Goal: Task Accomplishment & Management: Manage account settings

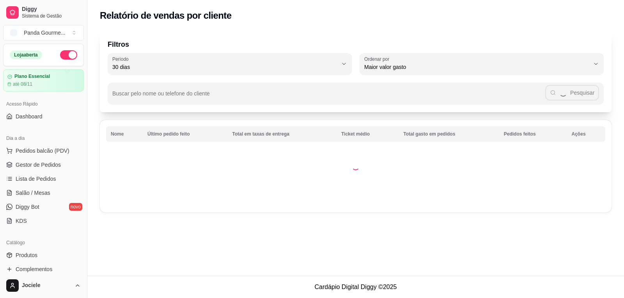
select select "30"
select select "HIGHEST_TOTAL_SPENT_WITH_ORDERS"
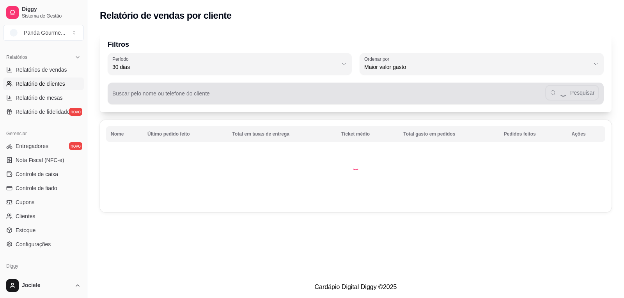
click at [151, 96] on input "Buscar pelo nome ou telefone do cliente" at bounding box center [328, 97] width 433 height 8
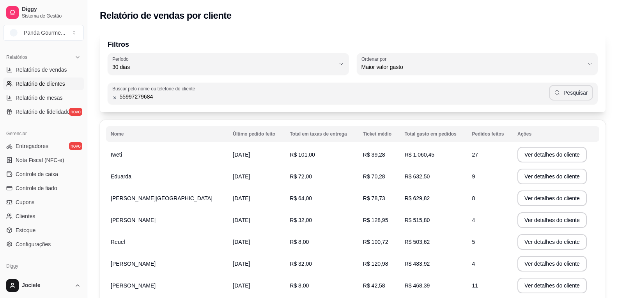
type input "55997279684"
click at [575, 95] on button "Pesquisar" at bounding box center [571, 93] width 44 height 16
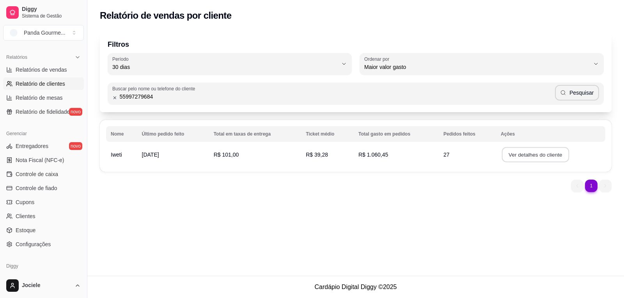
click at [530, 156] on button "Ver detalhes do cliente" at bounding box center [535, 154] width 67 height 15
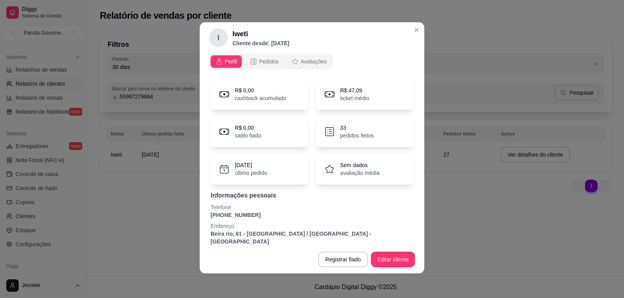
scroll to position [2, 0]
click at [352, 134] on p "pedidos feitos" at bounding box center [357, 135] width 34 height 8
click at [329, 127] on icon at bounding box center [330, 132] width 12 height 12
click at [329, 133] on icon at bounding box center [331, 133] width 4 height 0
drag, startPoint x: 249, startPoint y: 175, endPoint x: 315, endPoint y: 111, distance: 91.9
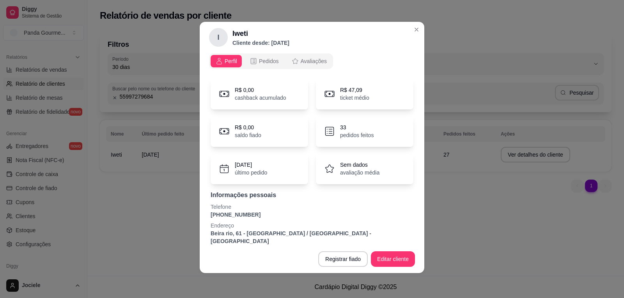
click at [255, 170] on p "último pedido" at bounding box center [251, 173] width 32 height 8
click at [340, 93] on p "R$ 47,09" at bounding box center [354, 90] width 29 height 8
click at [259, 59] on span "Pedidos" at bounding box center [269, 61] width 20 height 8
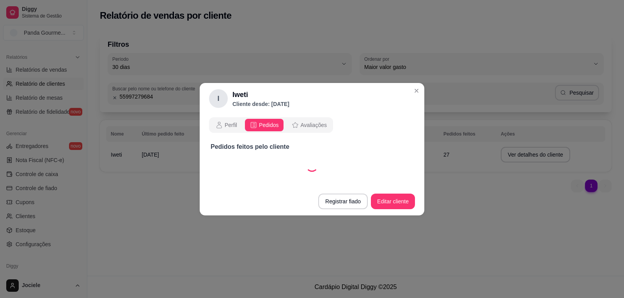
select select "30"
select select "ALL"
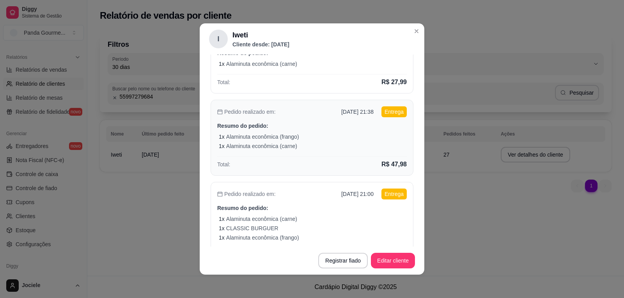
scroll to position [234, 0]
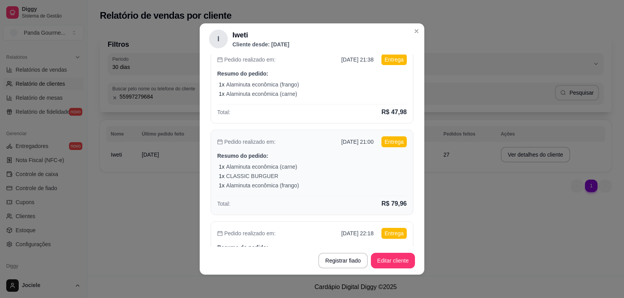
click at [291, 164] on p "Alaminuta econômica (carne)" at bounding box center [261, 167] width 71 height 8
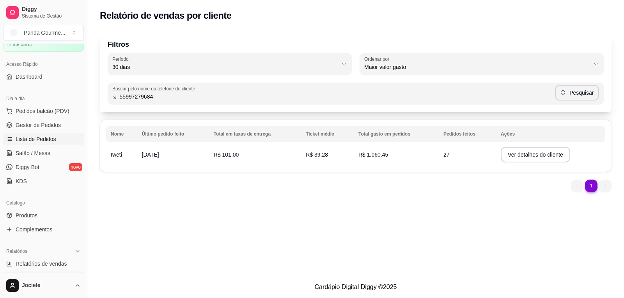
scroll to position [39, 0]
click at [43, 117] on button "Pedidos balcão (PDV)" at bounding box center [43, 112] width 81 height 12
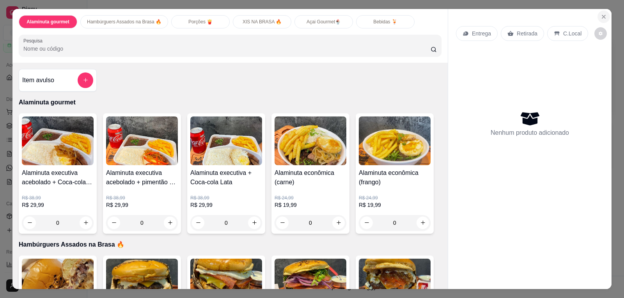
click at [602, 14] on icon "Close" at bounding box center [604, 17] width 6 height 6
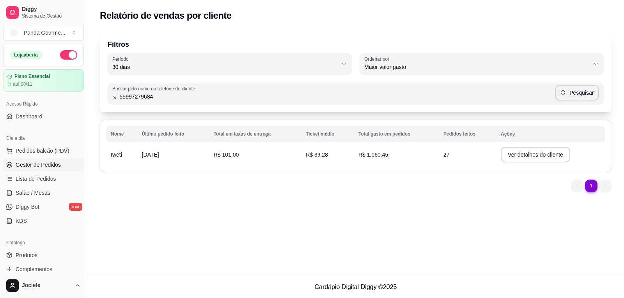
click at [45, 167] on span "Gestor de Pedidos" at bounding box center [38, 165] width 45 height 8
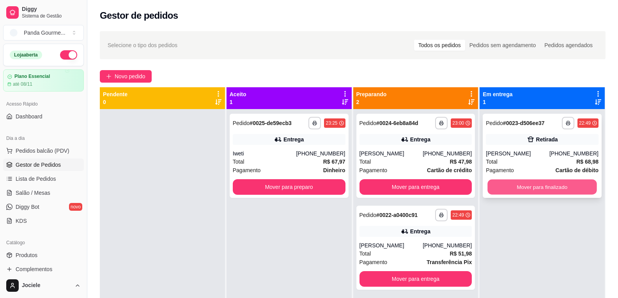
click at [512, 186] on button "Mover para finalizado" at bounding box center [542, 187] width 109 height 15
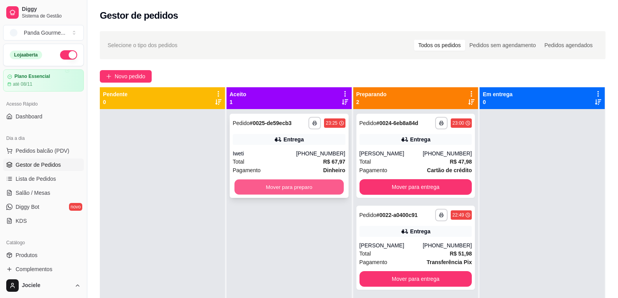
click at [265, 185] on button "Mover para preparo" at bounding box center [288, 187] width 109 height 15
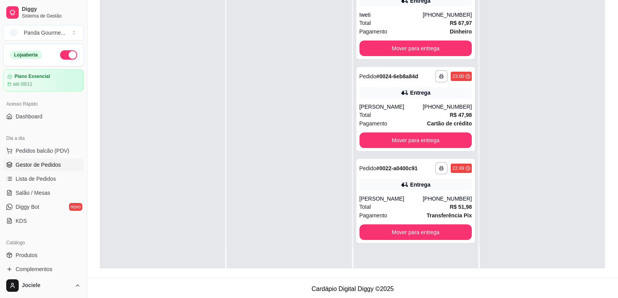
scroll to position [119, 0]
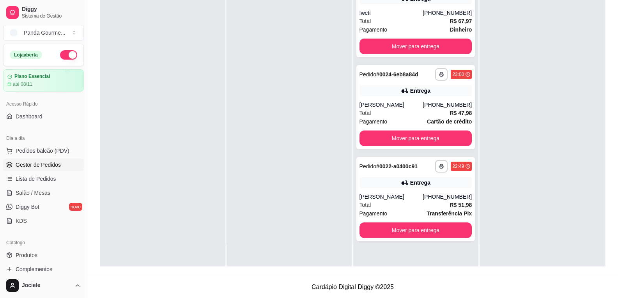
click at [65, 50] on button "button" at bounding box center [68, 54] width 17 height 9
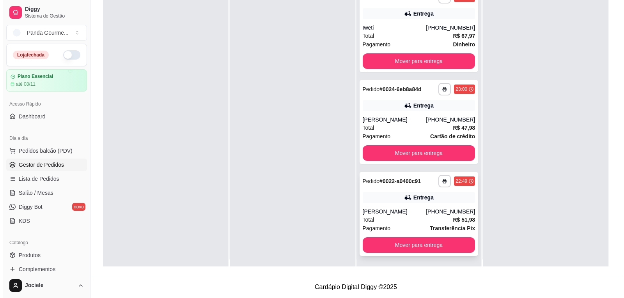
scroll to position [0, 0]
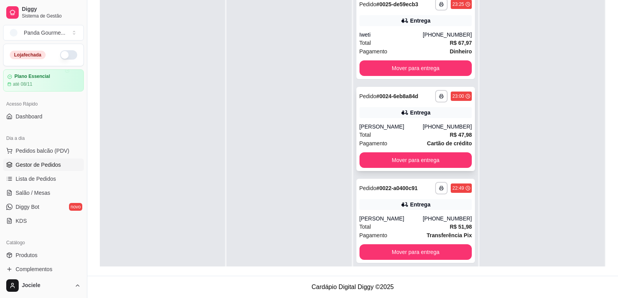
click at [394, 123] on div "[PERSON_NAME]" at bounding box center [392, 127] width 64 height 8
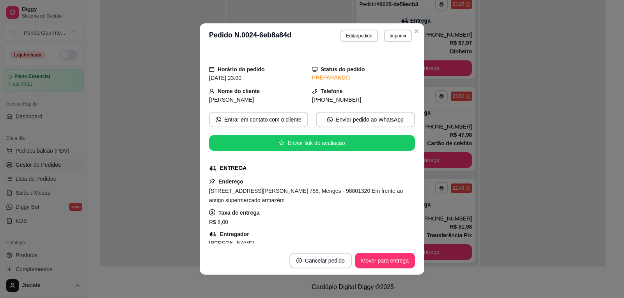
scroll to position [116, 0]
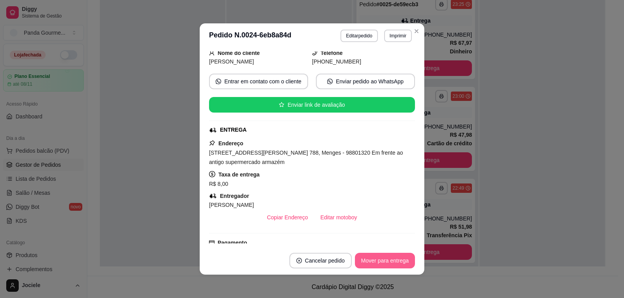
click at [390, 266] on button "Mover para entrega" at bounding box center [385, 261] width 60 height 16
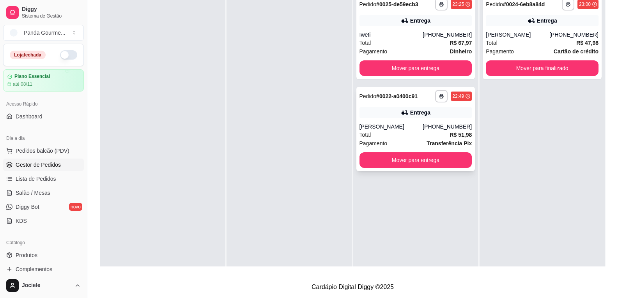
click at [366, 116] on div "Entrega" at bounding box center [416, 112] width 113 height 11
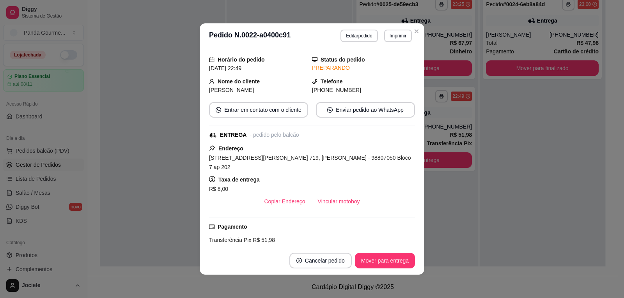
scroll to position [78, 0]
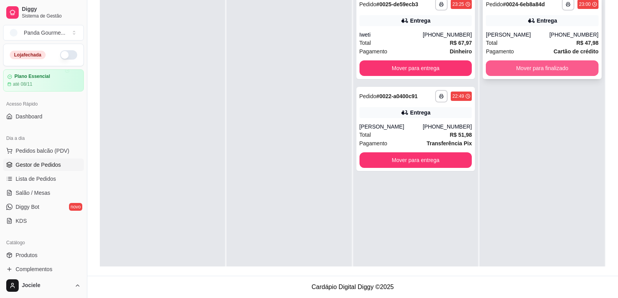
click at [538, 70] on button "Mover para finalizado" at bounding box center [542, 68] width 113 height 16
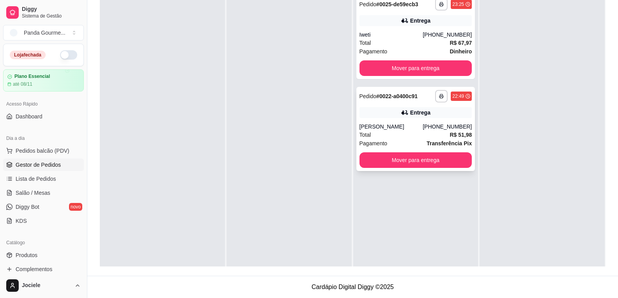
click at [401, 114] on icon at bounding box center [405, 113] width 8 height 8
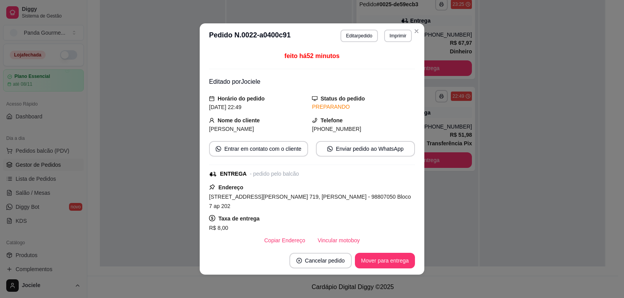
scroll to position [77, 0]
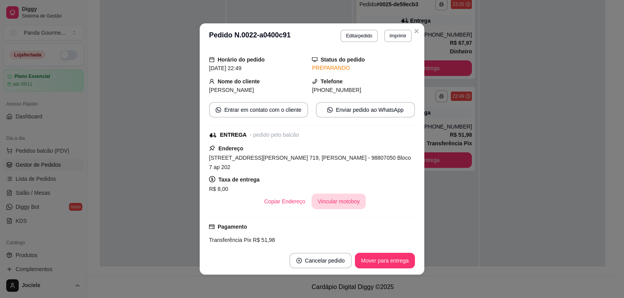
click at [337, 194] on button "Vincular motoboy" at bounding box center [339, 202] width 55 height 16
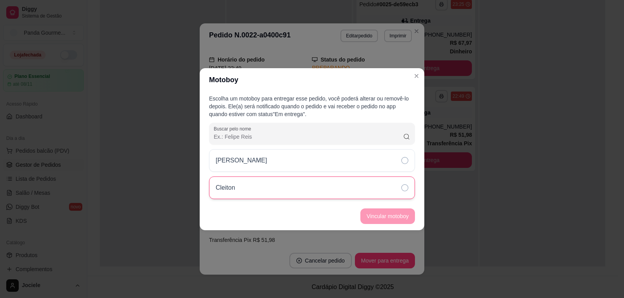
click at [402, 186] on icon at bounding box center [404, 188] width 7 height 7
click at [391, 215] on button "Vincular motoboy" at bounding box center [388, 217] width 55 height 16
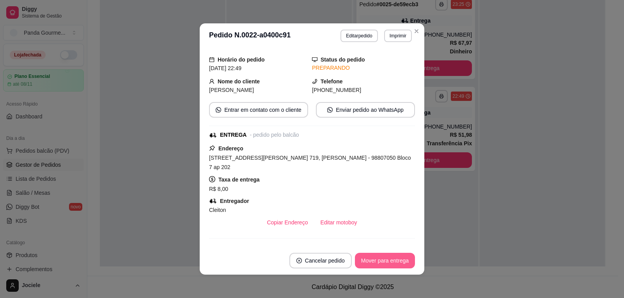
click at [382, 263] on button "Mover para entrega" at bounding box center [385, 261] width 60 height 16
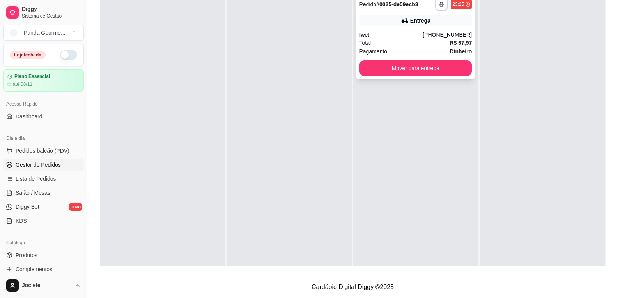
click at [399, 34] on div "Iweti" at bounding box center [392, 35] width 64 height 8
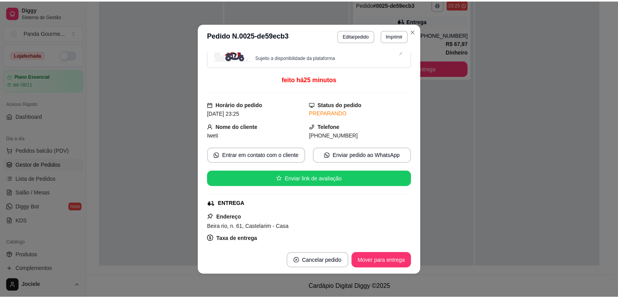
scroll to position [78, 0]
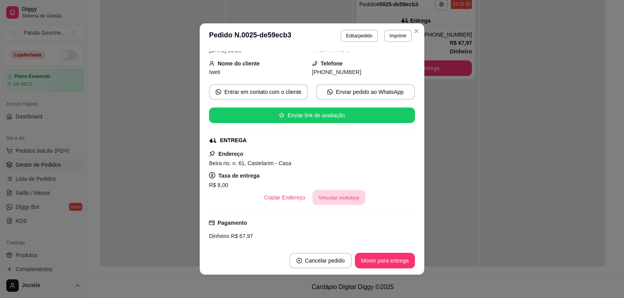
click at [333, 200] on button "Vincular motoboy" at bounding box center [339, 197] width 53 height 15
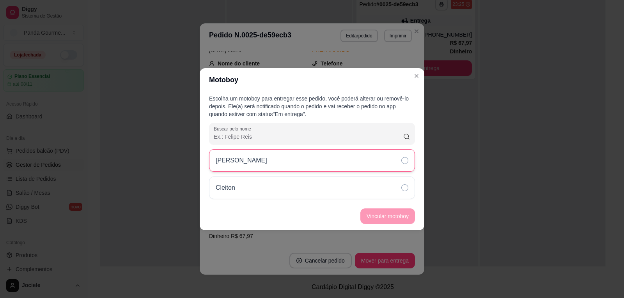
click at [405, 165] on div "[PERSON_NAME]" at bounding box center [312, 160] width 206 height 23
click at [398, 215] on button "Vincular motoboy" at bounding box center [387, 216] width 53 height 15
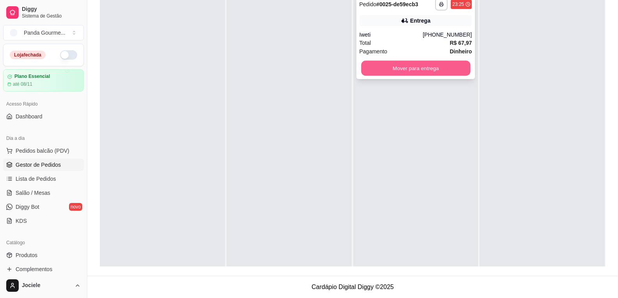
click at [430, 65] on button "Mover para entrega" at bounding box center [415, 68] width 109 height 15
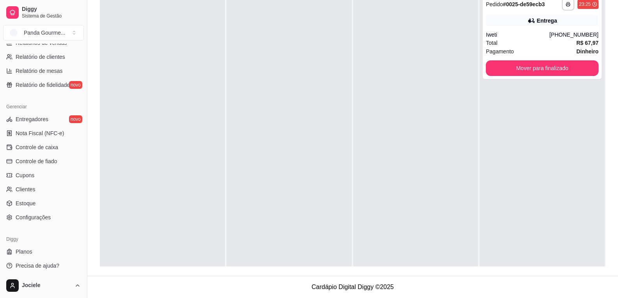
scroll to position [263, 0]
click at [37, 116] on span "Entregadores" at bounding box center [32, 118] width 33 height 8
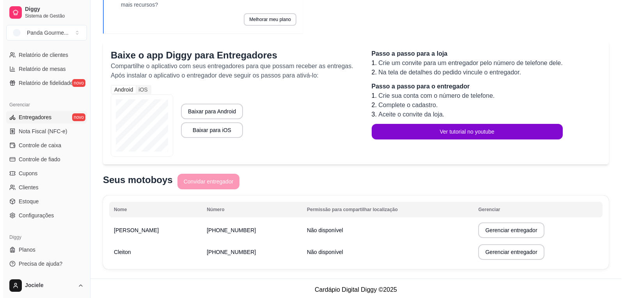
scroll to position [62, 0]
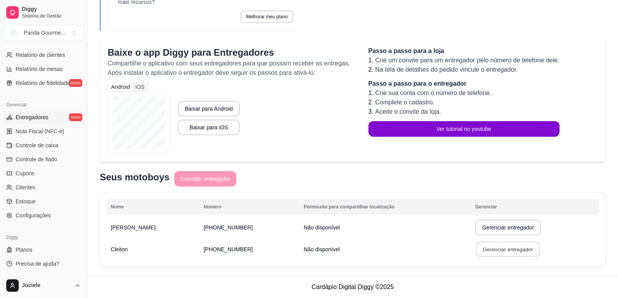
click at [502, 252] on button "Gerenciar entregador" at bounding box center [508, 249] width 64 height 15
select select "30"
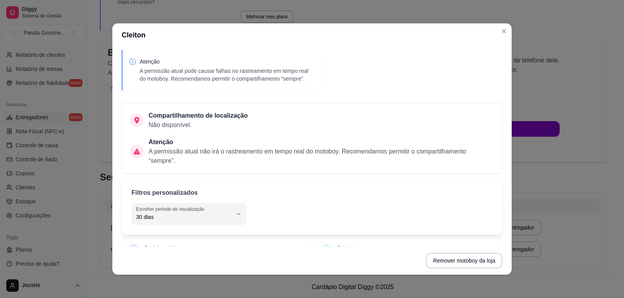
scroll to position [78, 0]
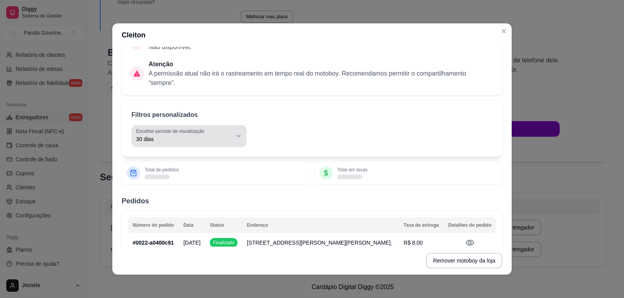
click at [236, 139] on icon "button" at bounding box center [239, 136] width 6 height 6
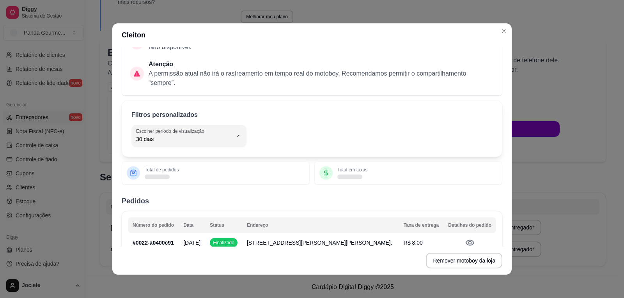
click at [147, 156] on span "Hoje" at bounding box center [181, 158] width 89 height 7
type input "0"
select select "0"
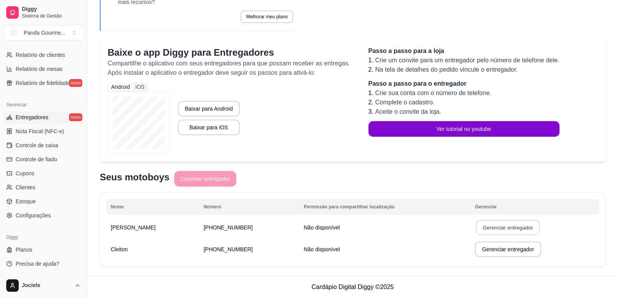
click at [499, 228] on button "Gerenciar entregador" at bounding box center [508, 227] width 64 height 15
select select "30"
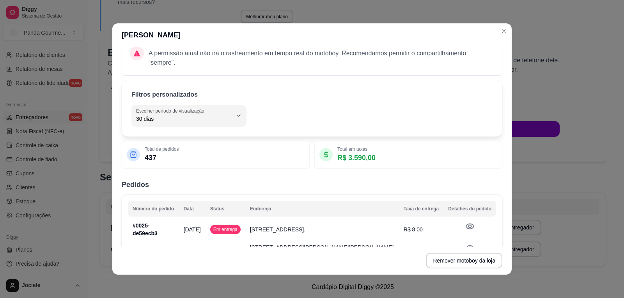
scroll to position [117, 0]
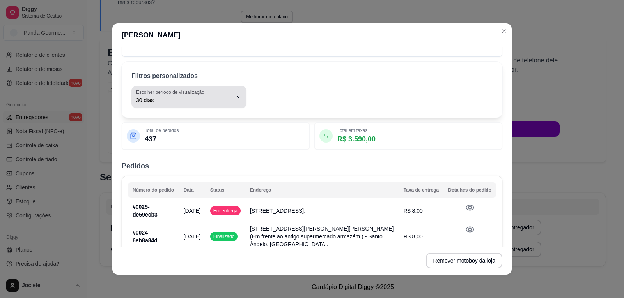
click at [236, 99] on icon "button" at bounding box center [239, 97] width 6 height 6
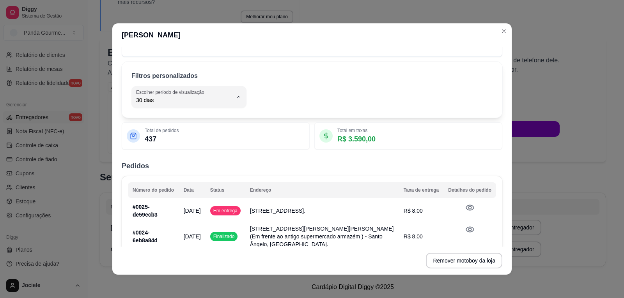
click at [181, 119] on span "Hoje" at bounding box center [181, 118] width 89 height 7
type input "0"
select select "0"
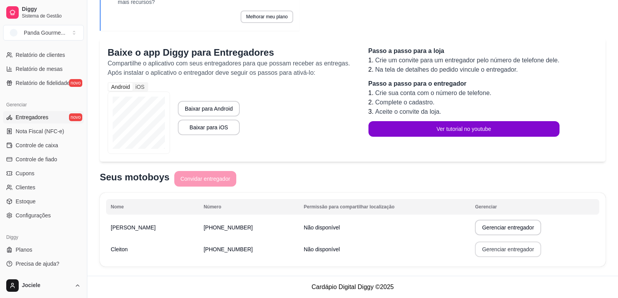
click at [512, 252] on button "Gerenciar entregador" at bounding box center [508, 250] width 66 height 16
select select "30"
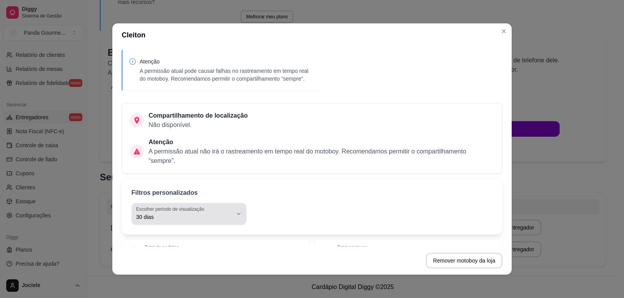
click at [219, 217] on span "30 dias" at bounding box center [184, 217] width 96 height 8
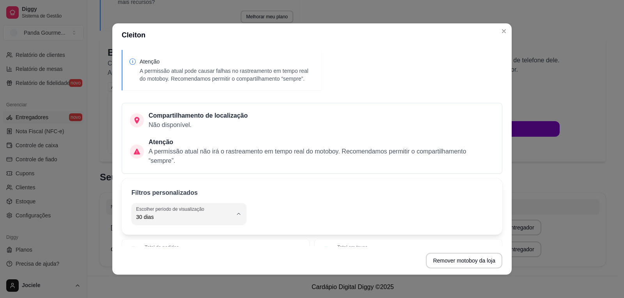
click at [158, 113] on span "Hoje" at bounding box center [181, 116] width 89 height 7
type input "0"
select select "0"
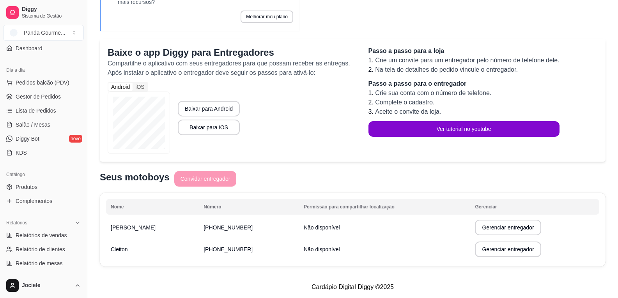
scroll to position [68, 0]
click at [42, 98] on span "Gestor de Pedidos" at bounding box center [38, 97] width 45 height 8
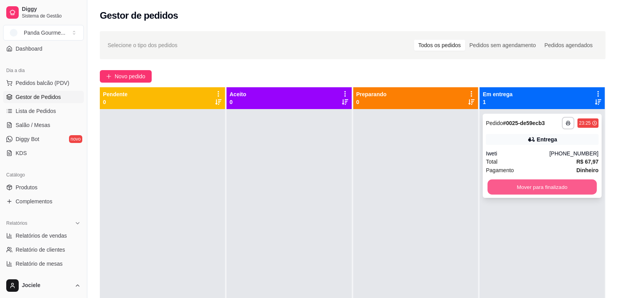
click at [520, 188] on button "Mover para finalizado" at bounding box center [542, 187] width 109 height 15
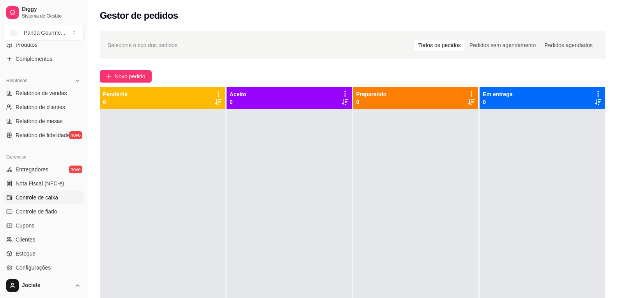
scroll to position [224, 0]
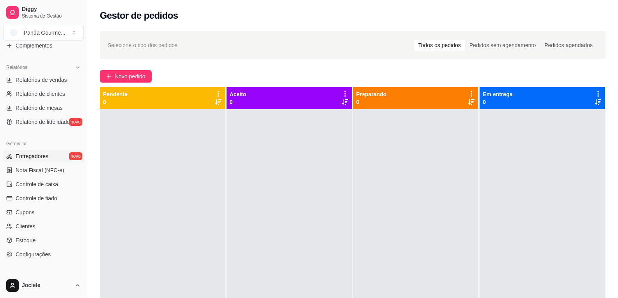
click at [31, 157] on span "Entregadores" at bounding box center [32, 157] width 33 height 8
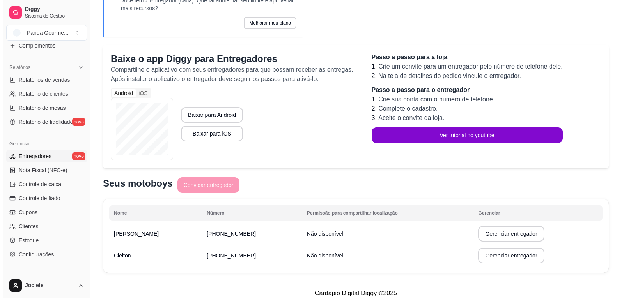
scroll to position [62, 0]
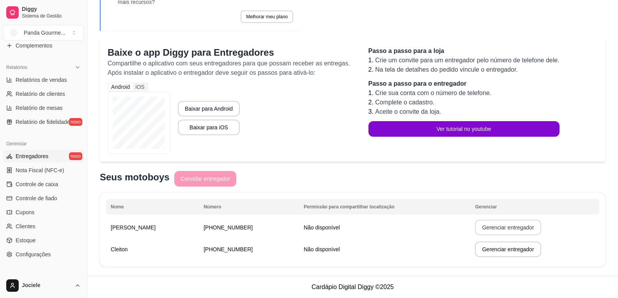
click at [493, 226] on button "Gerenciar entregador" at bounding box center [508, 228] width 66 height 16
select select "30"
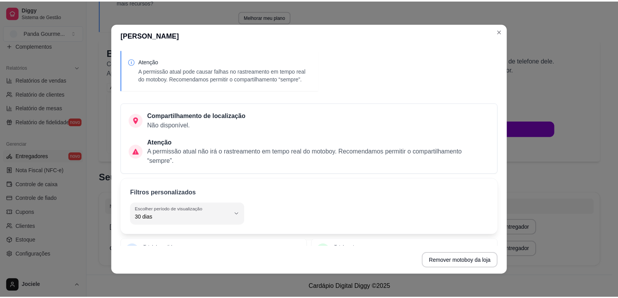
scroll to position [78, 0]
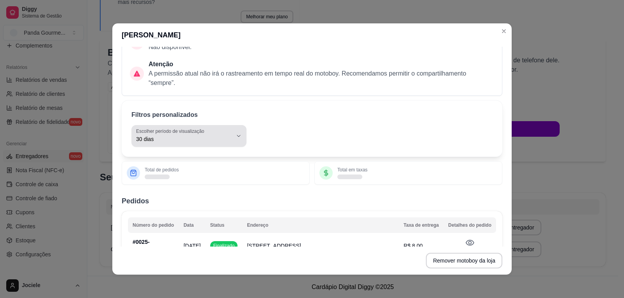
click at [236, 135] on icon "button" at bounding box center [239, 136] width 6 height 6
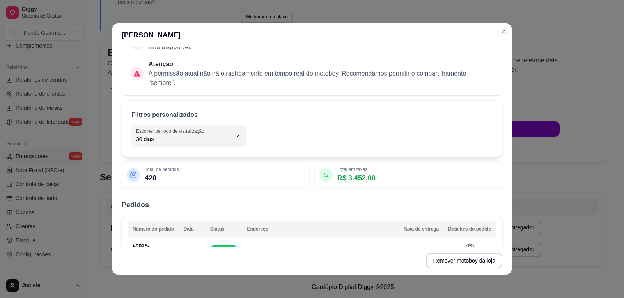
click at [149, 156] on span "Hoje" at bounding box center [181, 158] width 89 height 7
type input "0"
select select "0"
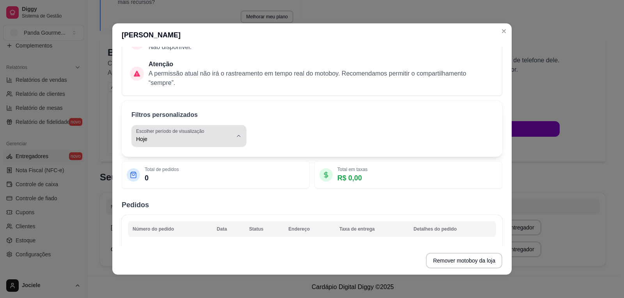
click at [236, 137] on icon "button" at bounding box center [239, 136] width 6 height 6
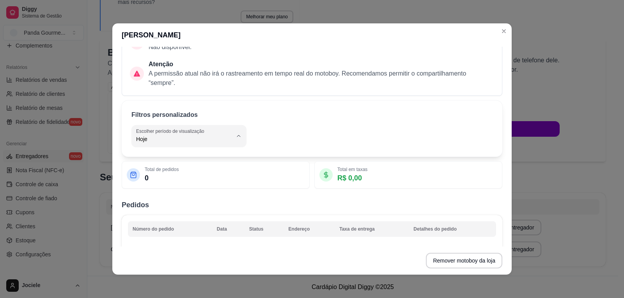
click at [144, 172] on span "Ontem" at bounding box center [181, 170] width 89 height 7
type input "1"
select select "1"
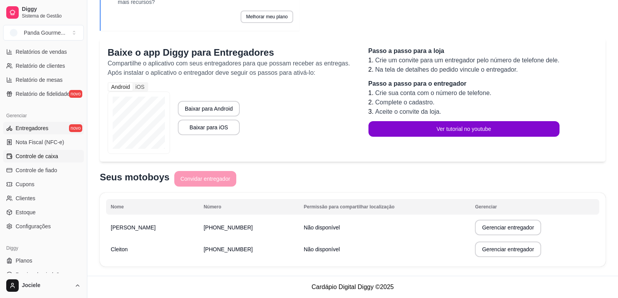
scroll to position [263, 0]
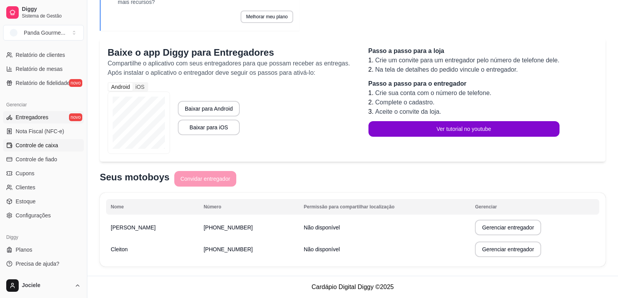
click at [43, 144] on span "Controle de caixa" at bounding box center [37, 146] width 43 height 8
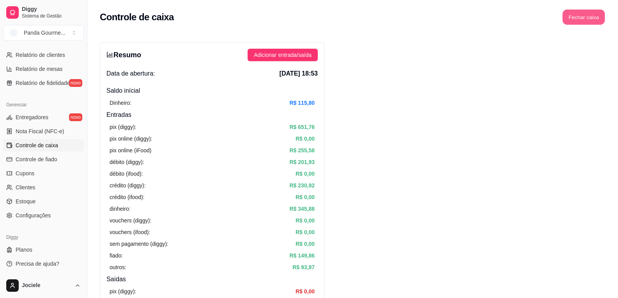
click at [586, 15] on button "Fechar caixa" at bounding box center [584, 17] width 43 height 15
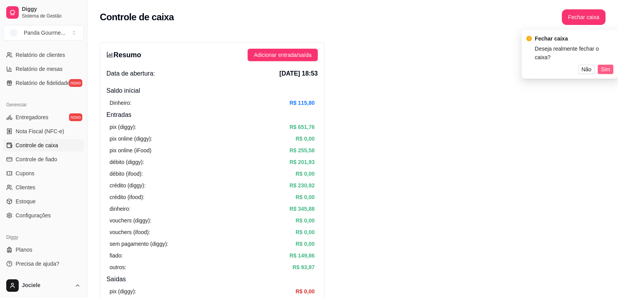
click at [604, 65] on span "Sim" at bounding box center [605, 69] width 9 height 9
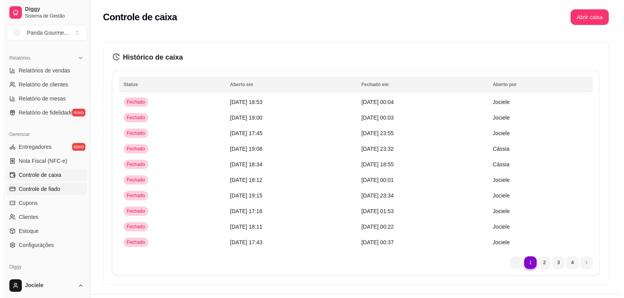
scroll to position [234, 0]
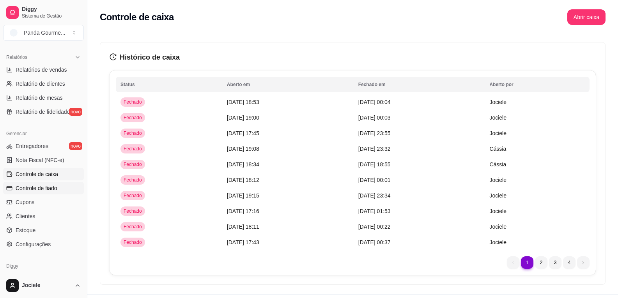
click at [53, 191] on span "Controle de fiado" at bounding box center [37, 189] width 42 height 8
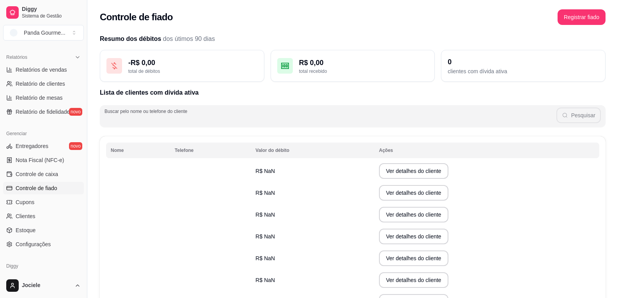
click at [202, 120] on input "Buscar pelo nome ou telefone do cliente" at bounding box center [331, 119] width 452 height 8
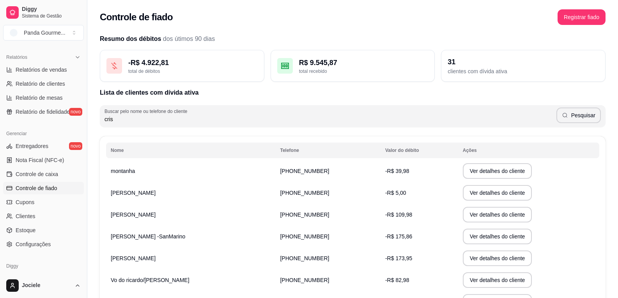
type input "cris"
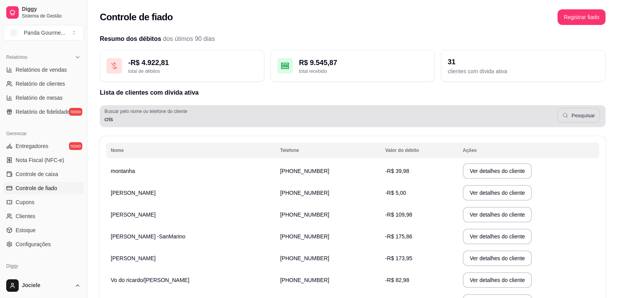
click at [579, 114] on button "Pesquisar" at bounding box center [578, 115] width 43 height 15
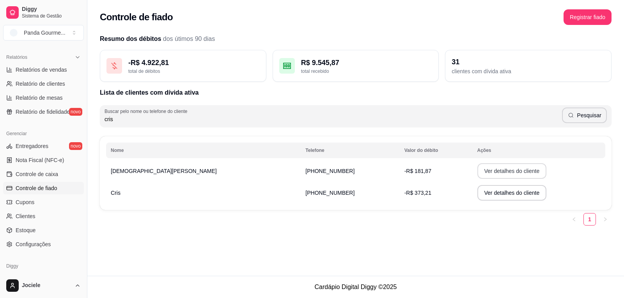
click at [478, 174] on button "Ver detalhes do cliente" at bounding box center [512, 171] width 69 height 16
click at [500, 194] on button "Ver detalhes do cliente" at bounding box center [512, 193] width 69 height 16
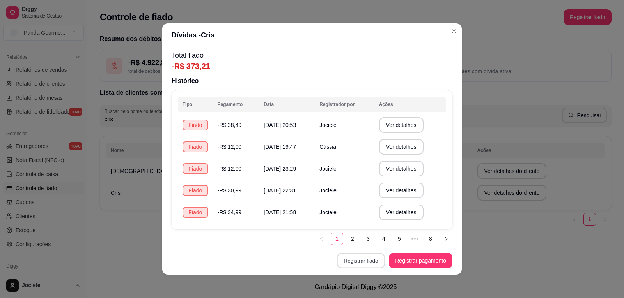
click at [350, 262] on button "Registrar fiado" at bounding box center [361, 261] width 48 height 15
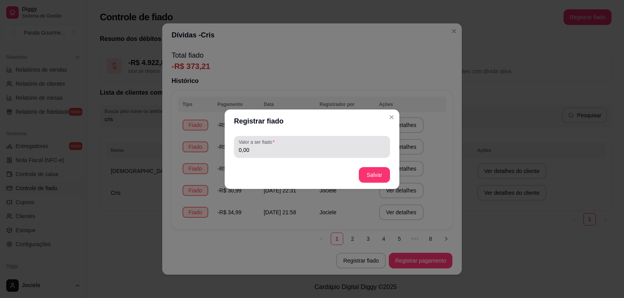
click at [274, 149] on input "0,00" at bounding box center [312, 150] width 147 height 8
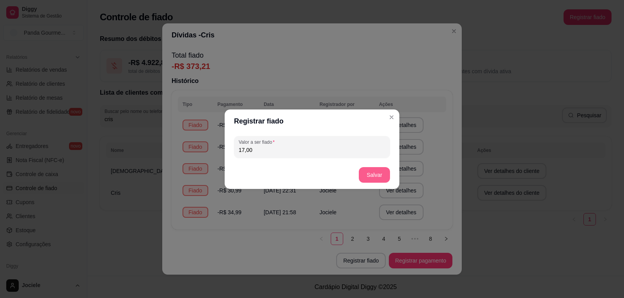
type input "17,00"
click at [371, 172] on button "Salvar" at bounding box center [374, 175] width 31 height 16
